Goal: Information Seeking & Learning: Learn about a topic

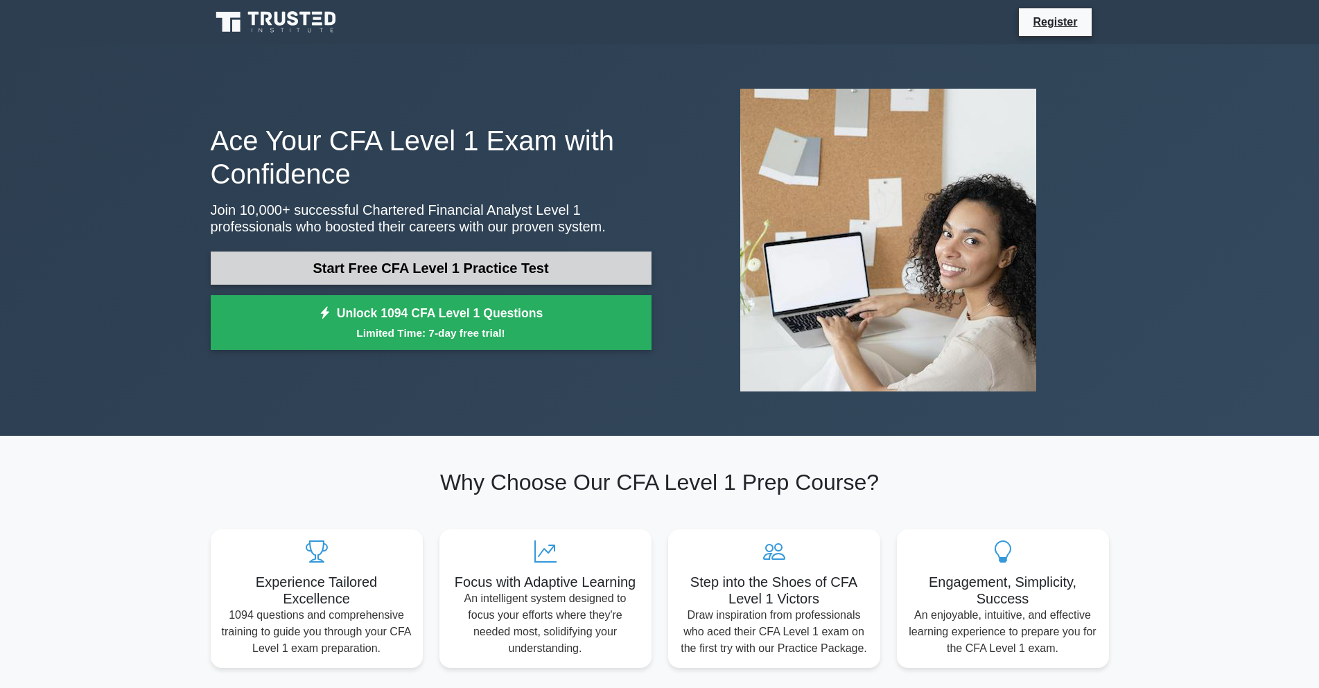
click at [328, 261] on link "Start Free CFA Level 1 Practice Test" at bounding box center [431, 268] width 441 height 33
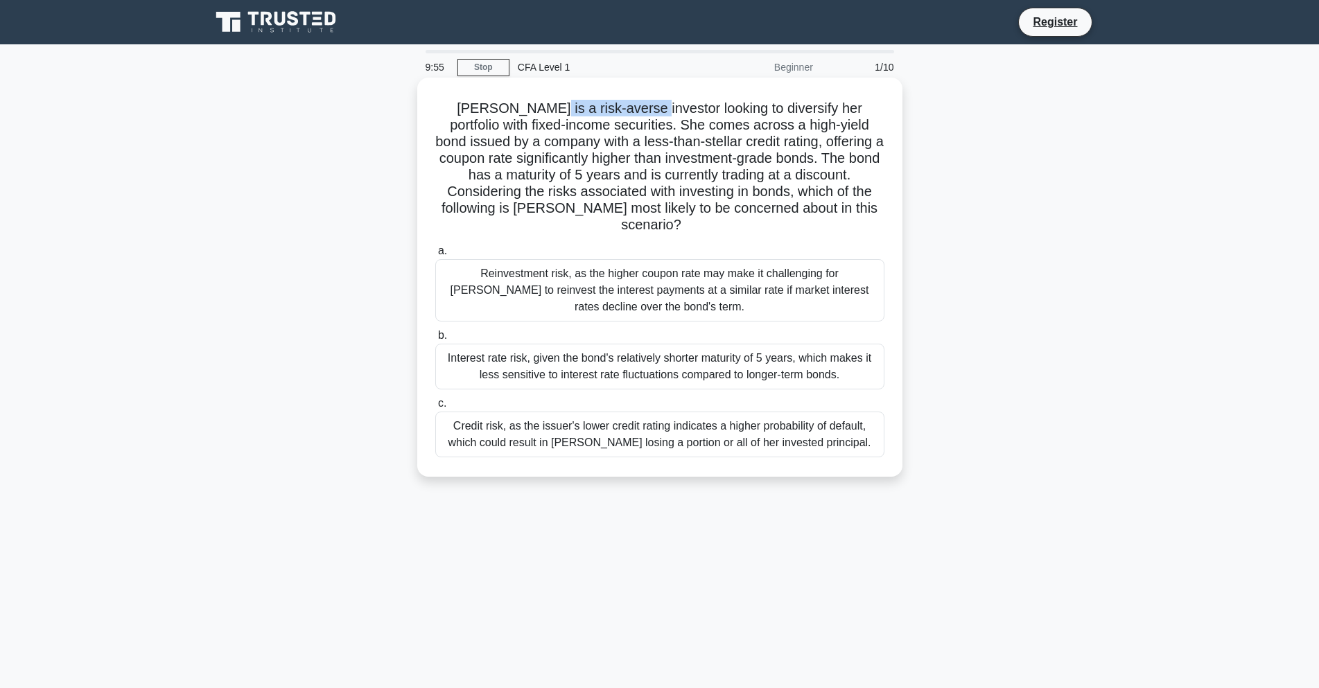
drag, startPoint x: 521, startPoint y: 114, endPoint x: 632, endPoint y: 111, distance: 111.0
click at [632, 111] on h5 "Sarah is a risk-averse investor looking to diversify her portfolio with fixed-i…" at bounding box center [660, 167] width 452 height 134
click at [704, 125] on h5 "Sarah is a risk-averse investor looking to diversify her portfolio with fixed-i…" at bounding box center [660, 167] width 452 height 134
click at [523, 430] on div "Credit risk, as the issuer's lower credit rating indicates a higher probability…" at bounding box center [659, 435] width 449 height 46
click at [435, 408] on input "c. Credit risk, as the issuer's lower credit rating indicates a higher probabil…" at bounding box center [435, 403] width 0 height 9
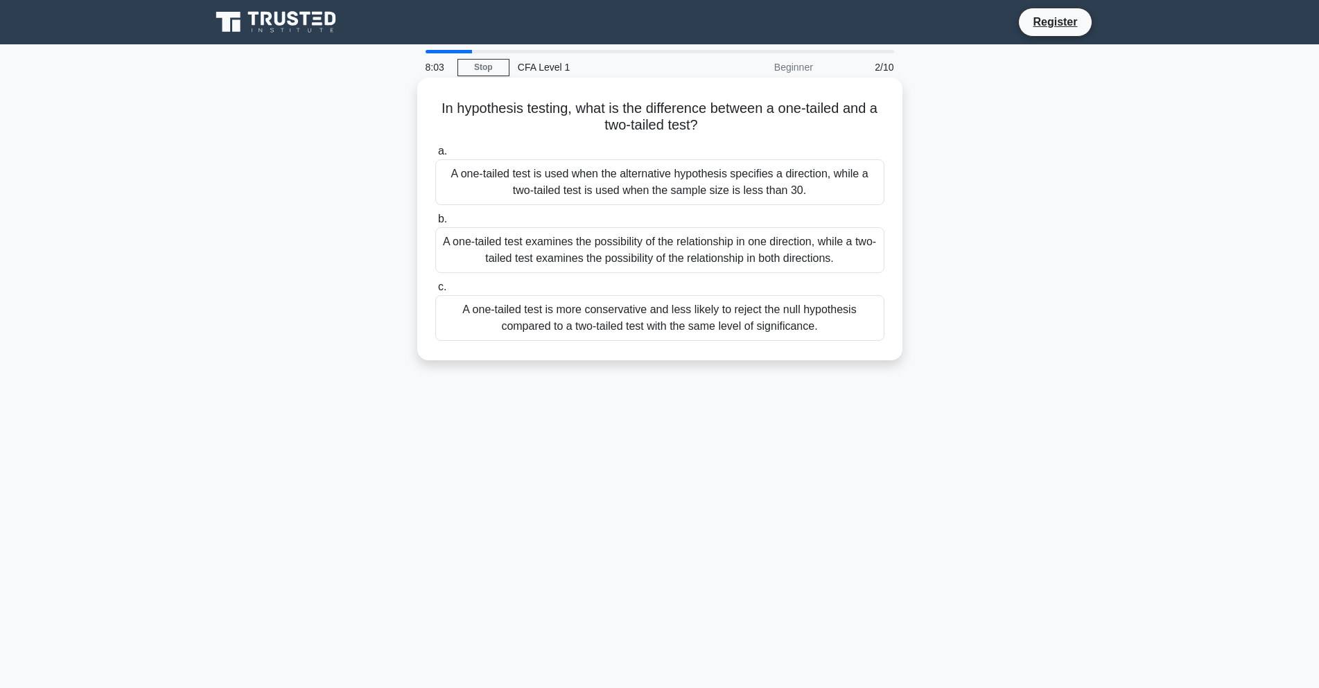
click at [682, 262] on div "A one-tailed test examines the possibility of the relationship in one direction…" at bounding box center [659, 250] width 449 height 46
click at [435, 224] on input "b. A one-tailed test examines the possibility of the relationship in one direct…" at bounding box center [435, 219] width 0 height 9
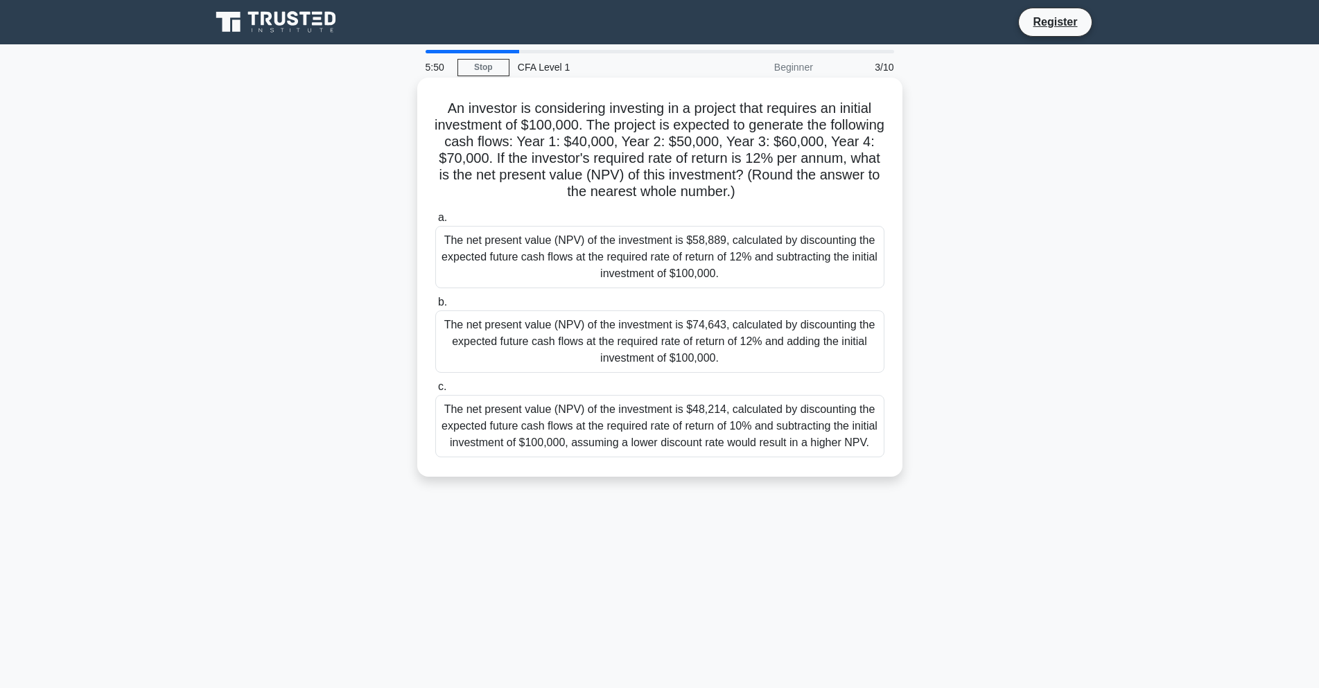
click at [738, 247] on div "The net present value (NPV) of the investment is $58,889, calculated by discoun…" at bounding box center [659, 257] width 449 height 62
click at [435, 223] on input "a. The net present value (NPV) of the investment is $58,889, calculated by disc…" at bounding box center [435, 218] width 0 height 9
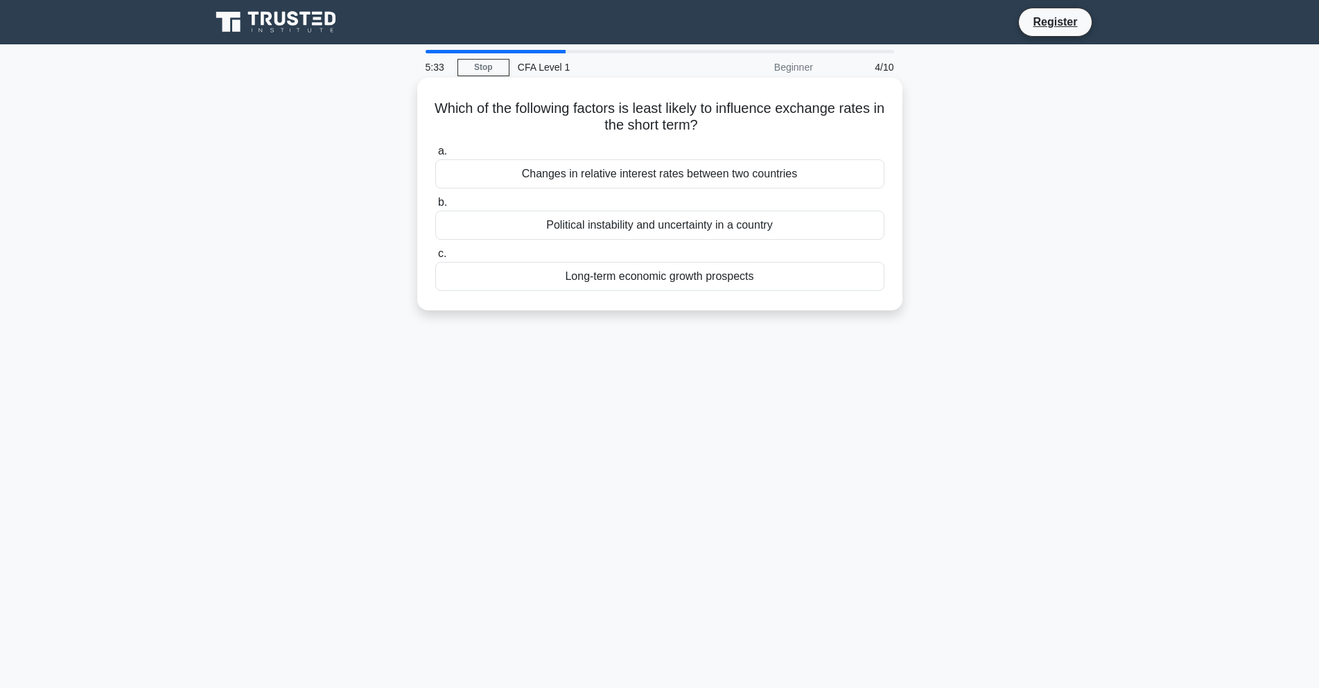
click at [748, 270] on div "Long-term economic growth prospects" at bounding box center [659, 276] width 449 height 29
click at [435, 259] on input "c. Long-term economic growth prospects" at bounding box center [435, 254] width 0 height 9
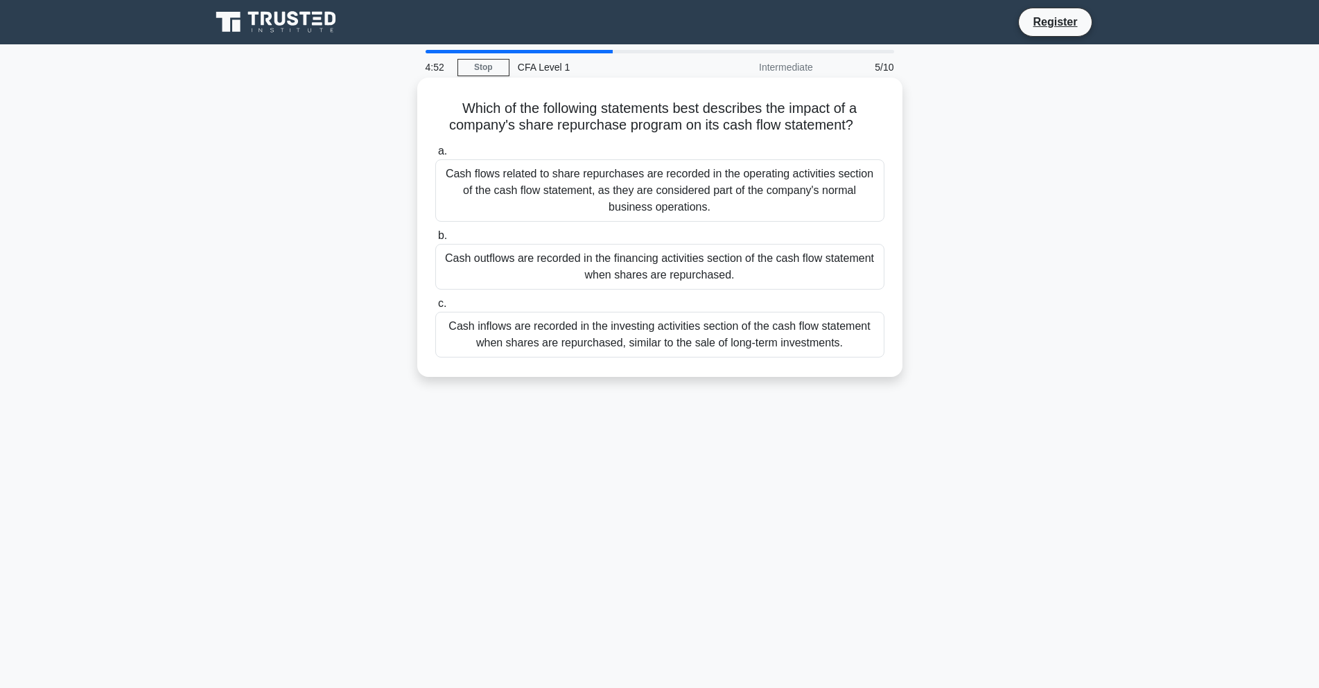
click at [559, 259] on div "Cash outflows are recorded in the financing activities section of the cash flow…" at bounding box center [659, 267] width 449 height 46
click at [435, 241] on input "b. Cash outflows are recorded in the financing activities section of the cash f…" at bounding box center [435, 236] width 0 height 9
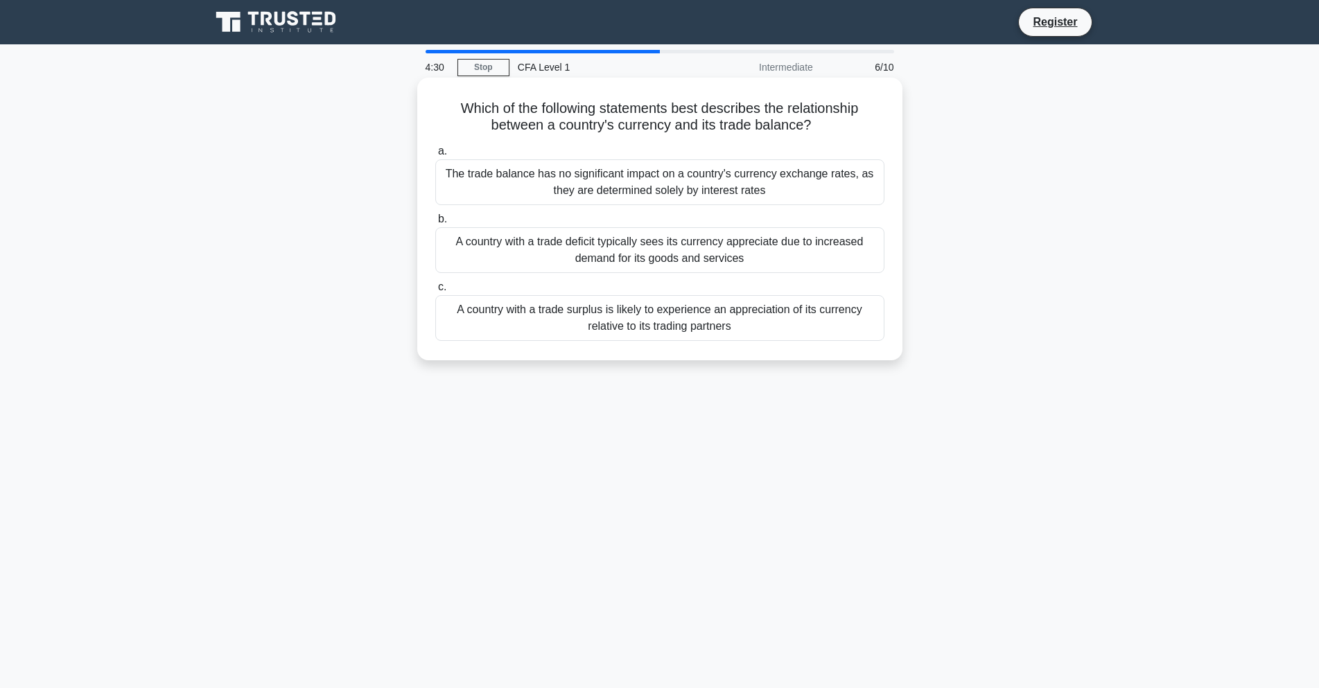
click at [731, 320] on div "A country with a trade surplus is likely to experience an appreciation of its c…" at bounding box center [659, 318] width 449 height 46
click at [435, 292] on input "c. A country with a trade surplus is likely to experience an appreciation of it…" at bounding box center [435, 287] width 0 height 9
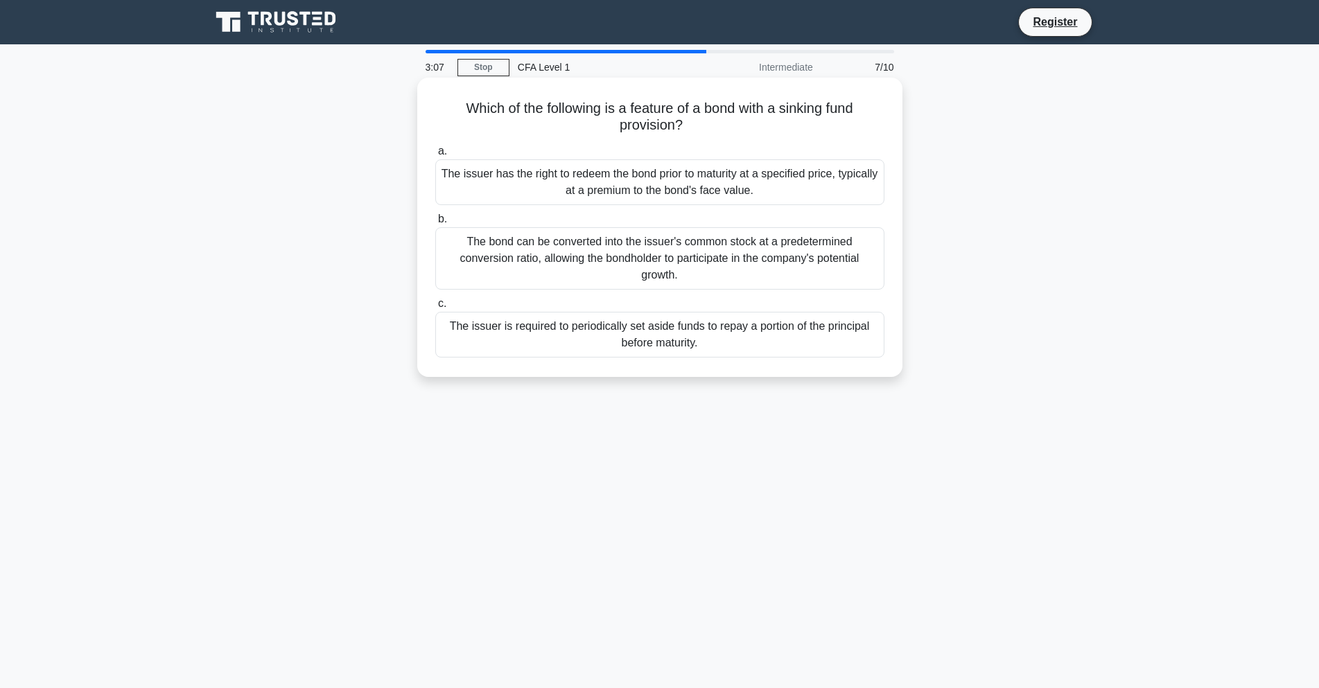
click at [685, 173] on div "The issuer has the right to redeem the bond prior to maturity at a specified pr…" at bounding box center [659, 182] width 449 height 46
click at [435, 156] on input "a. The issuer has the right to redeem the bond prior to maturity at a specified…" at bounding box center [435, 151] width 0 height 9
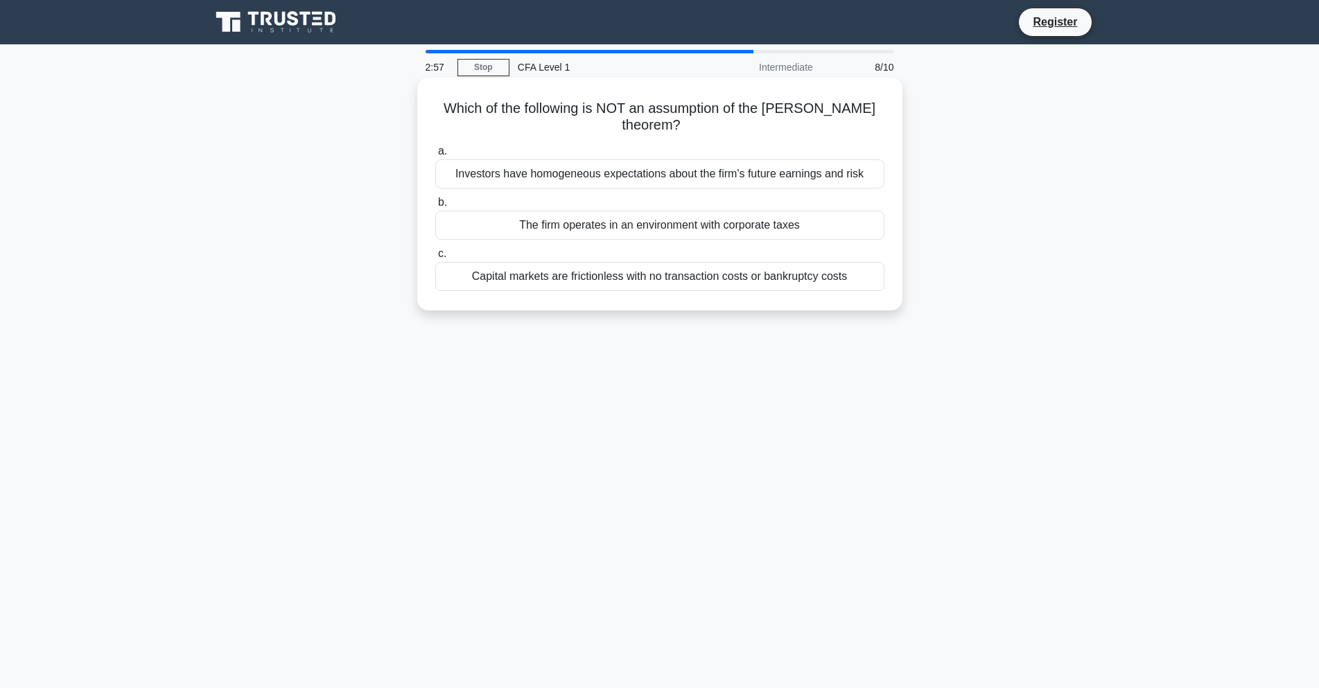
click at [662, 223] on div "The firm operates in an environment with corporate taxes" at bounding box center [659, 225] width 449 height 29
click at [435, 207] on input "b. The firm operates in an environment with corporate taxes" at bounding box center [435, 202] width 0 height 9
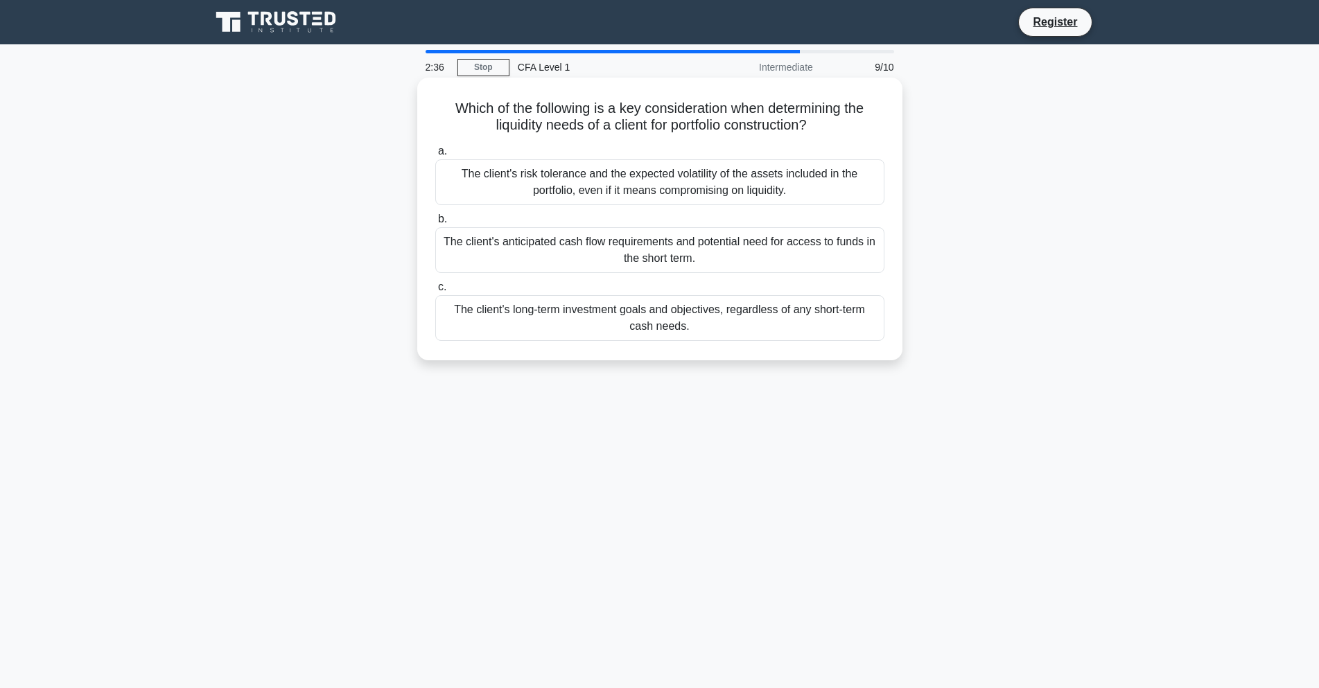
click at [691, 259] on div "The client's anticipated cash flow requirements and potential need for access t…" at bounding box center [659, 250] width 449 height 46
click at [435, 224] on input "b. The client's anticipated cash flow requirements and potential need for acces…" at bounding box center [435, 219] width 0 height 9
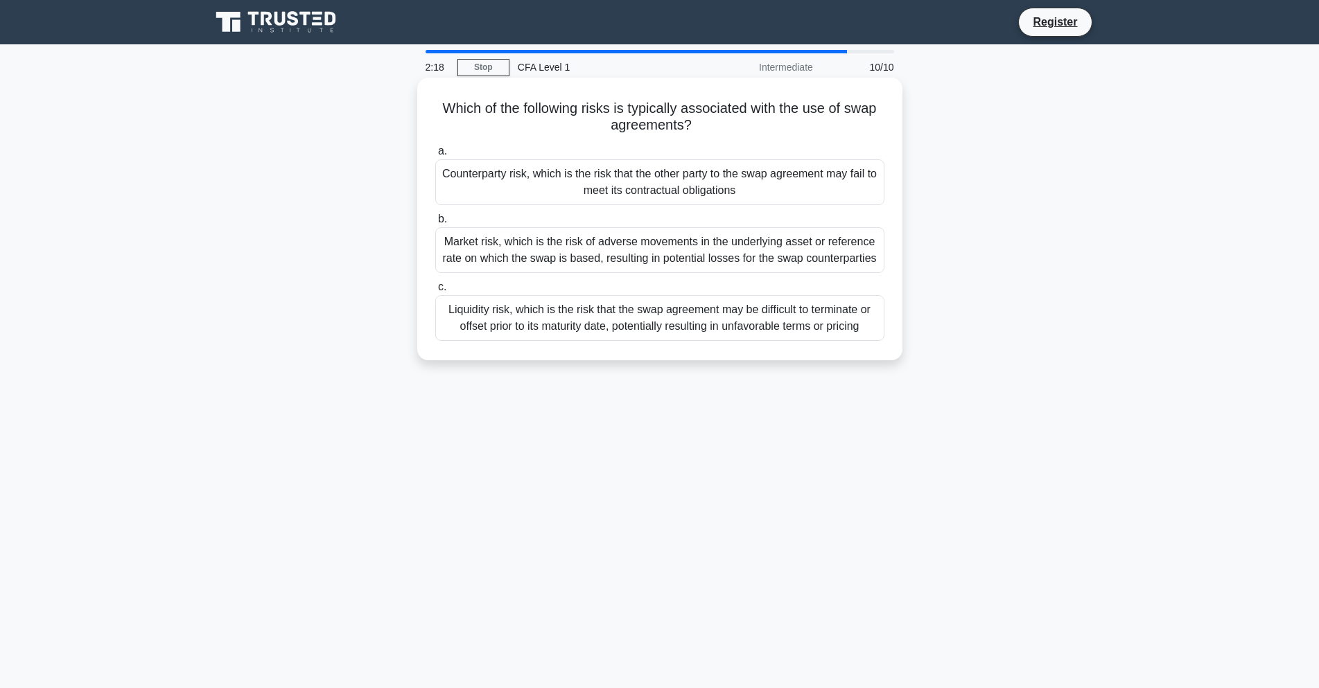
click at [713, 253] on div "Market risk, which is the risk of adverse movements in the underlying asset or …" at bounding box center [659, 250] width 449 height 46
click at [435, 224] on input "b. Market risk, which is the risk of adverse movements in the underlying asset …" at bounding box center [435, 219] width 0 height 9
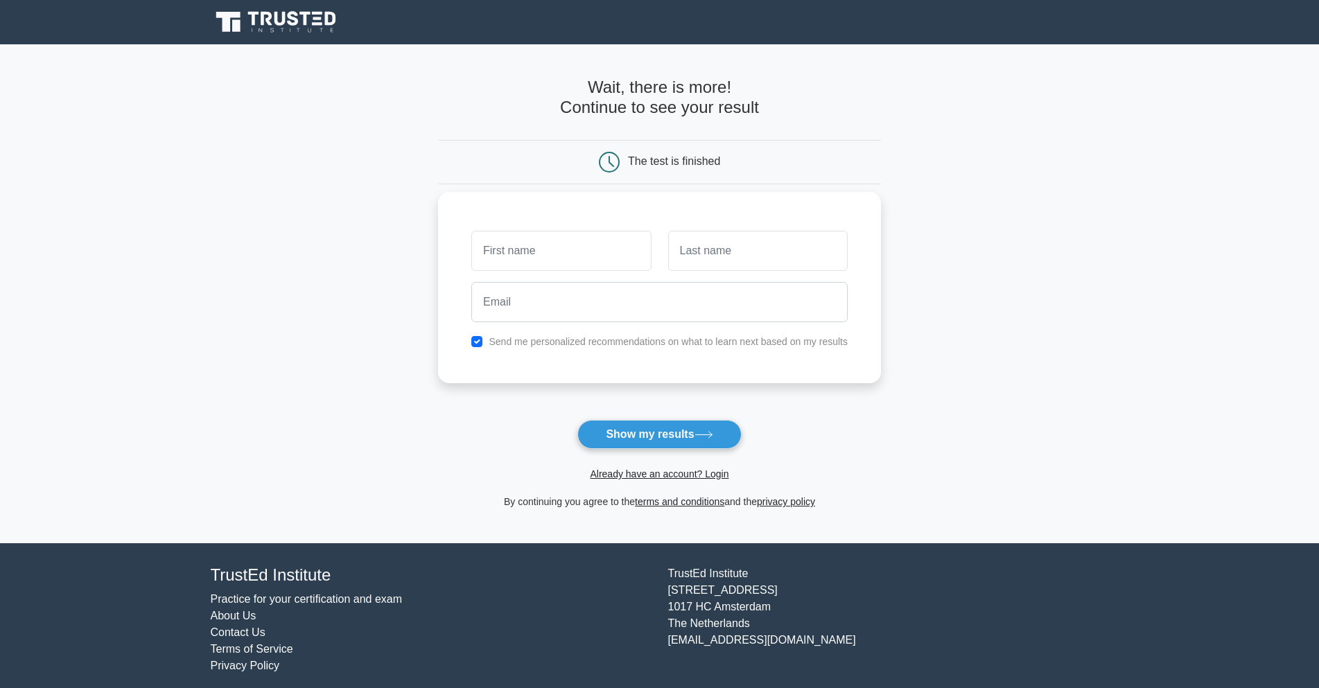
click at [617, 234] on input "text" at bounding box center [561, 251] width 180 height 40
type input "leo"
click at [713, 245] on input "text" at bounding box center [758, 251] width 180 height 40
type input "de mendonca"
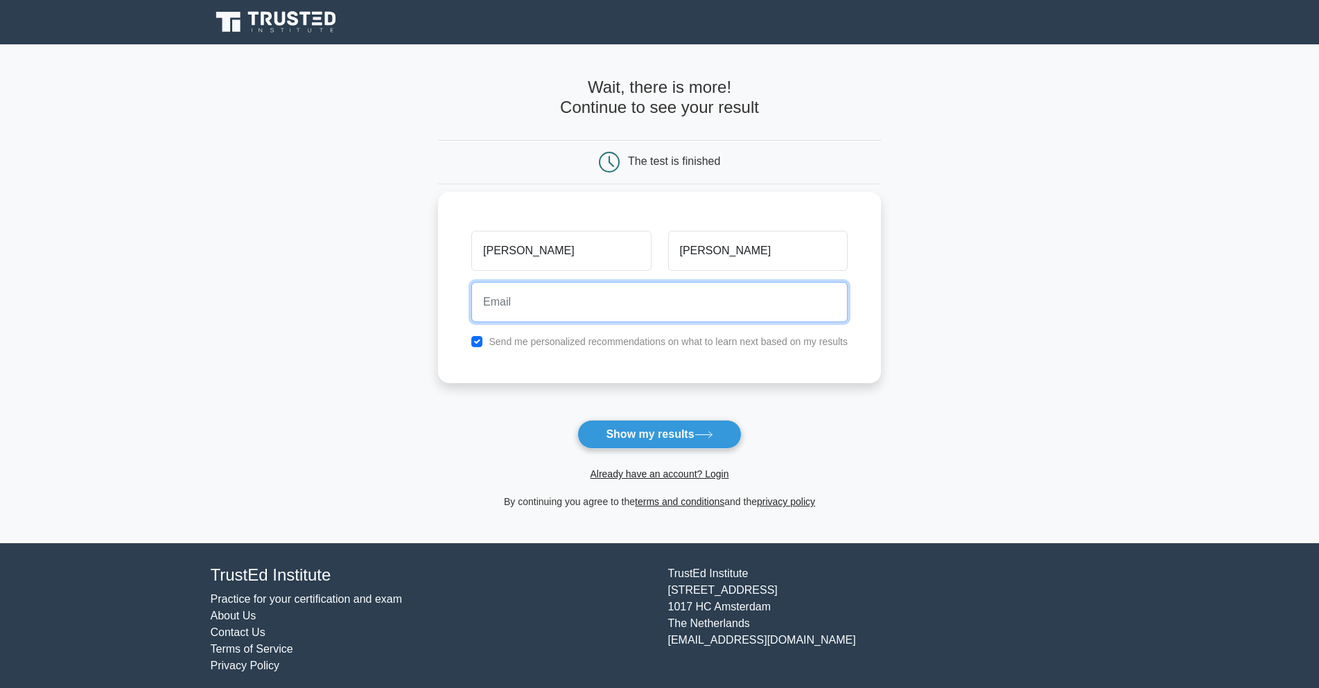
click at [661, 299] on input "email" at bounding box center [659, 302] width 376 height 40
type input "demendonca.leo@outlook.fr"
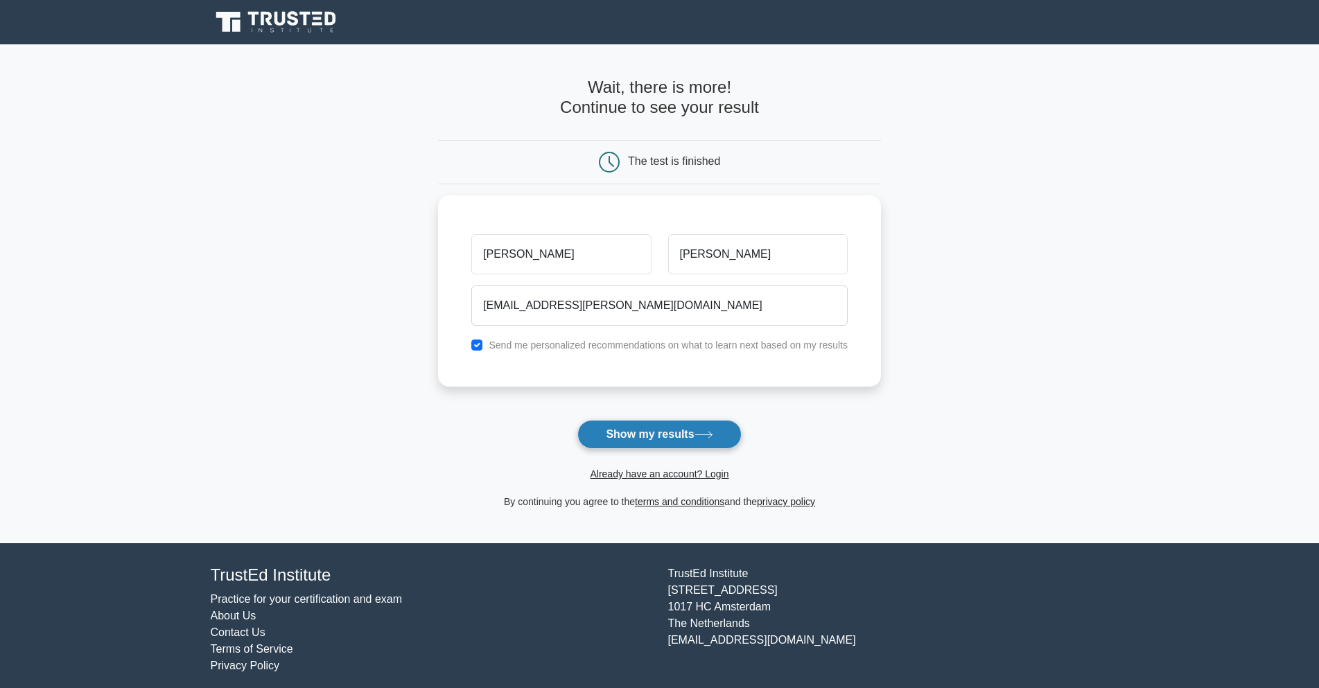
click at [643, 422] on button "Show my results" at bounding box center [659, 434] width 164 height 29
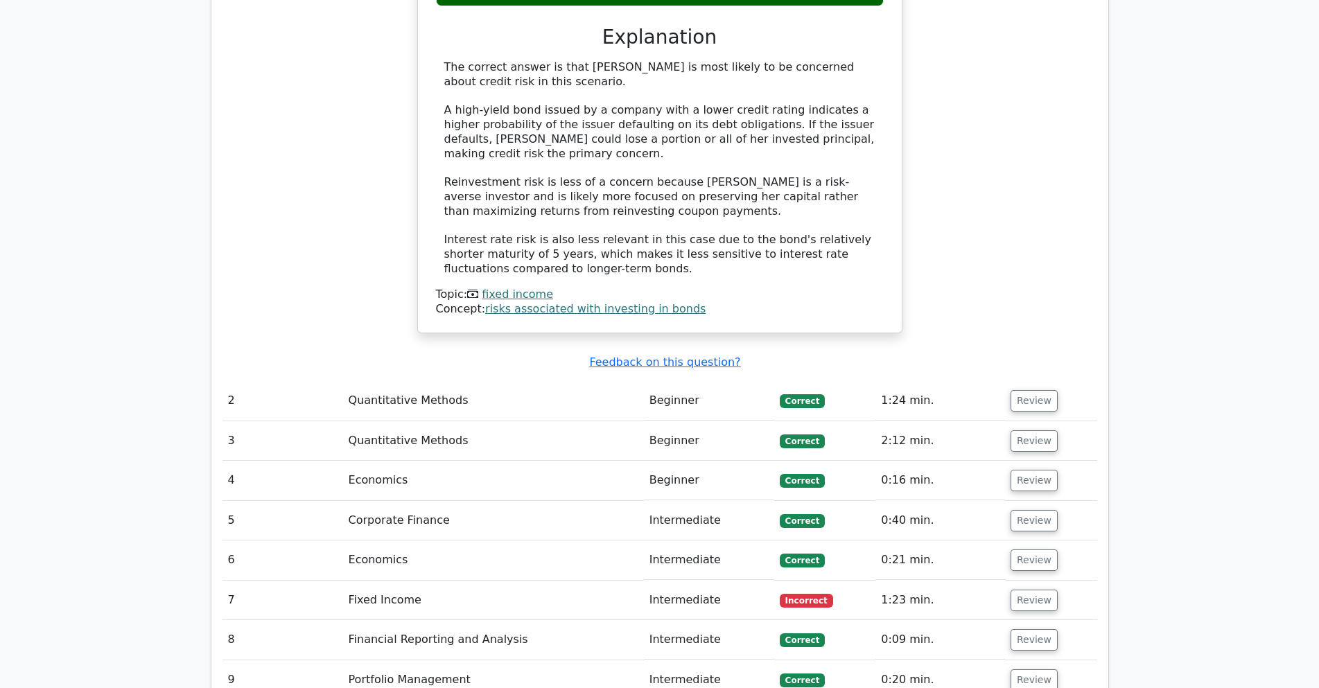
scroll to position [1664, 0]
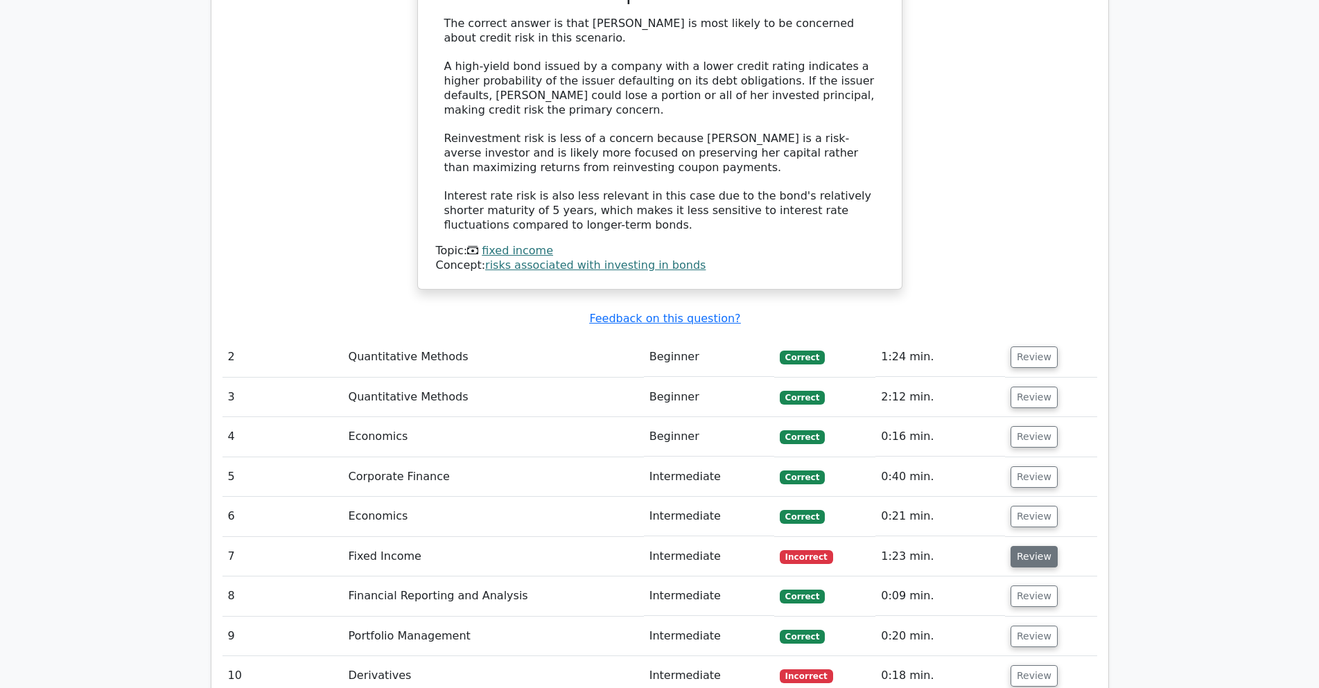
click at [1034, 546] on button "Review" at bounding box center [1034, 556] width 47 height 21
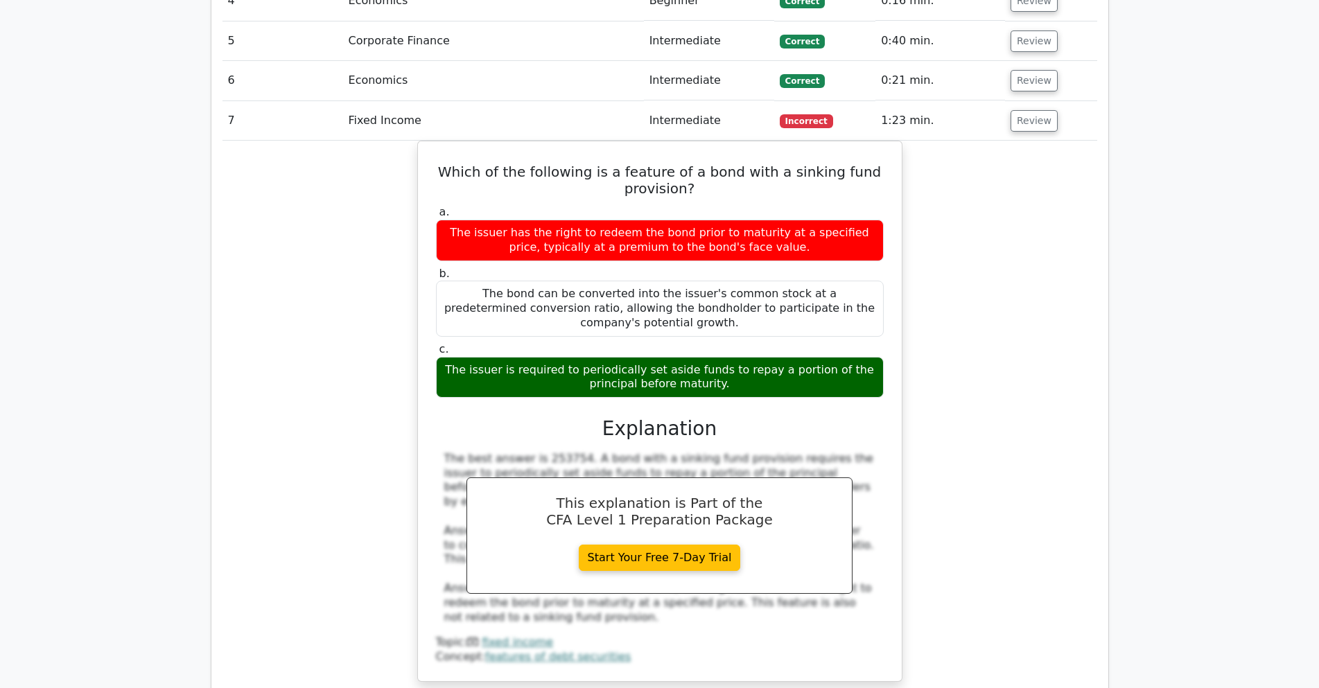
scroll to position [2357, 0]
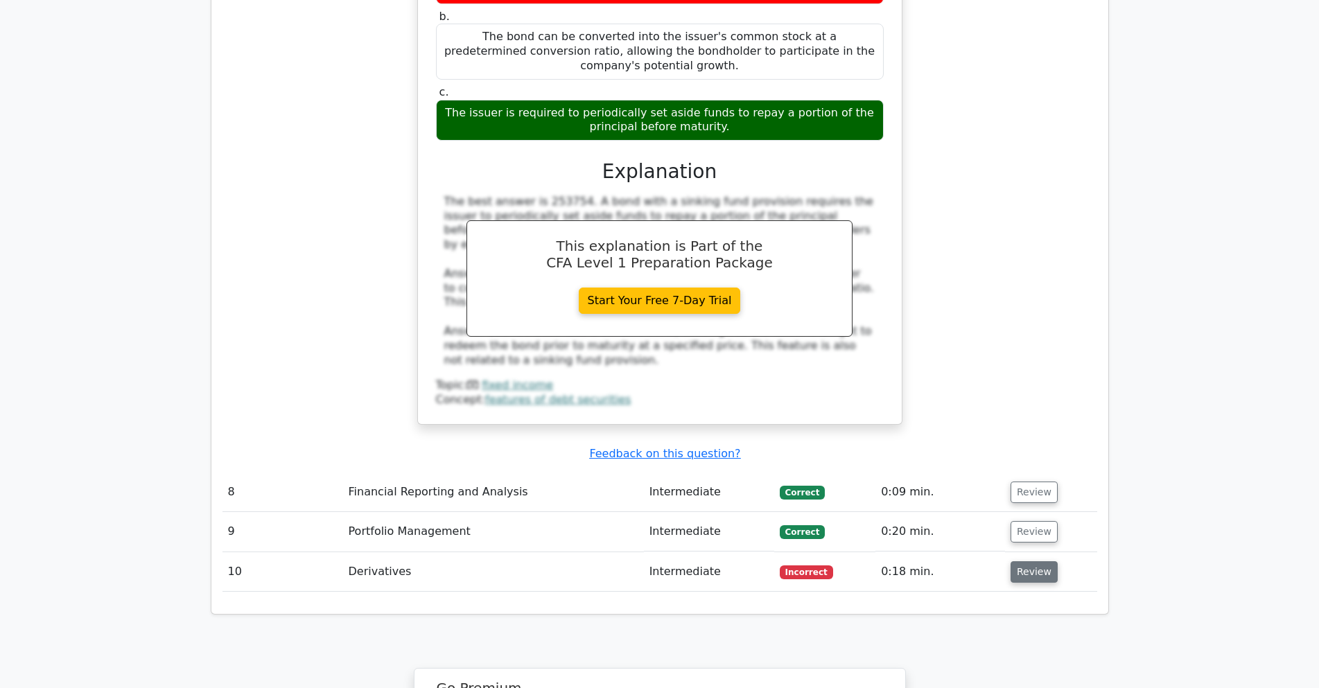
click at [1031, 562] on button "Review" at bounding box center [1034, 572] width 47 height 21
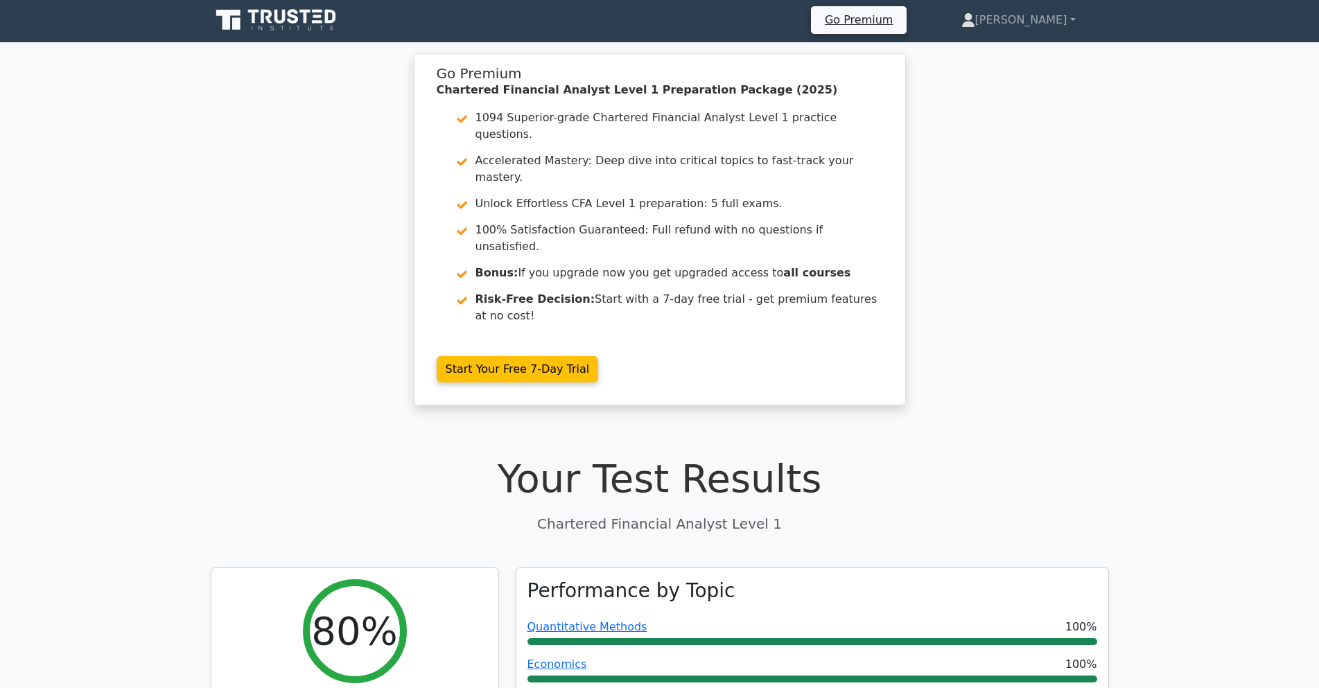
scroll to position [0, 0]
